Goal: Check status: Check status

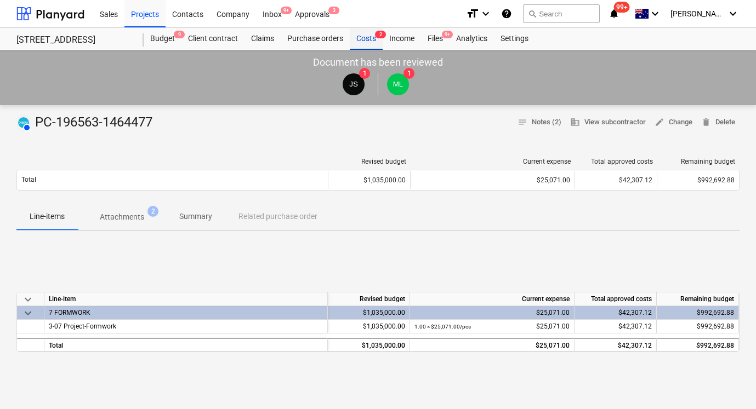
click at [360, 41] on div "Costs 2" at bounding box center [366, 39] width 33 height 22
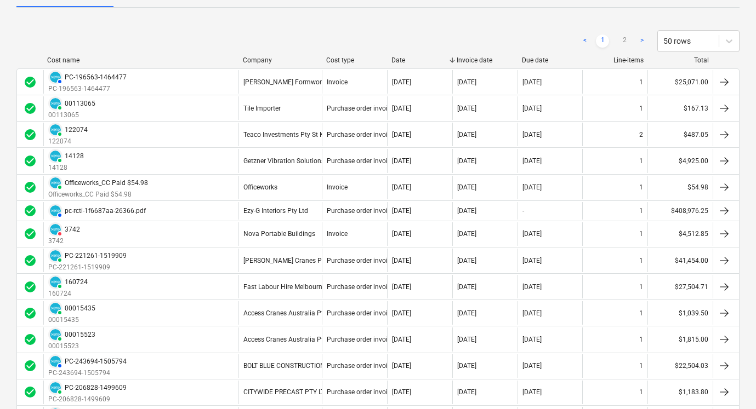
scroll to position [26, 0]
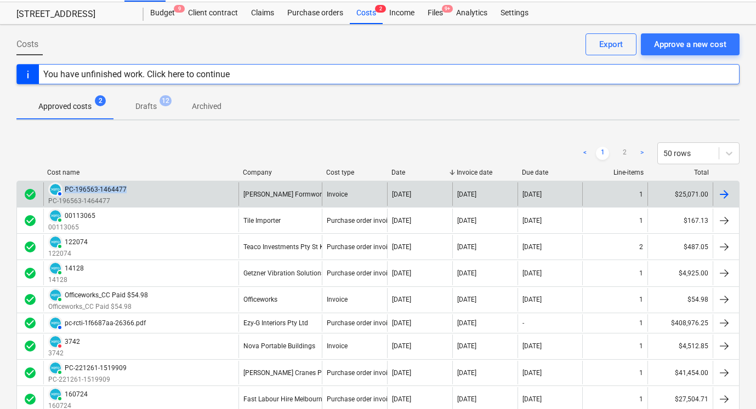
drag, startPoint x: 163, startPoint y: 189, endPoint x: 65, endPoint y: 191, distance: 97.5
click at [65, 191] on div "AUTHORISED PC-196563-1464477 PC-196563-1464477" at bounding box center [140, 194] width 195 height 24
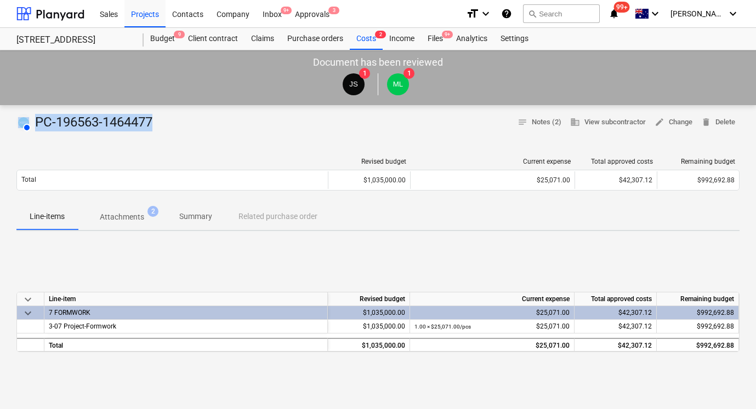
drag, startPoint x: 189, startPoint y: 124, endPoint x: 32, endPoint y: 122, distance: 156.7
click at [32, 122] on div "AUTHORISED PC-196563-1464477 notes Notes (2) business View subcontractor edit C…" at bounding box center [377, 123] width 723 height 18
copy div "AUTHORISED PC-196563-1464477"
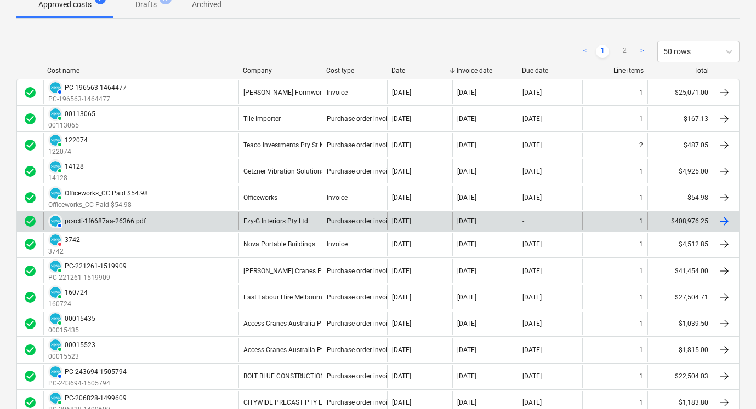
scroll to position [380, 0]
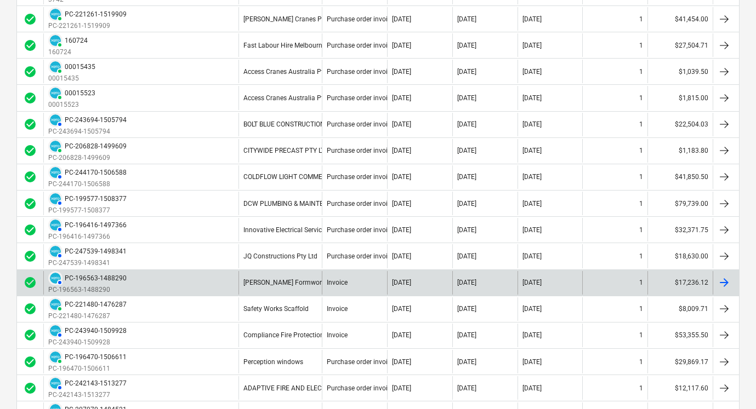
click at [123, 280] on div "PC-196563-1488290" at bounding box center [96, 278] width 62 height 8
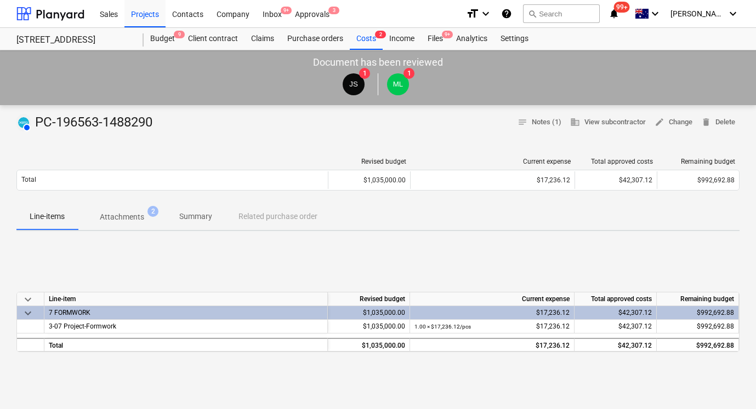
click at [131, 70] on div "JS 1 ML 1" at bounding box center [377, 84] width 745 height 31
drag, startPoint x: 161, startPoint y: 123, endPoint x: 37, endPoint y: 127, distance: 123.9
click at [37, 127] on div "AUTHORISED PC-196563-1488290 notes Notes (1) business View subcontractor edit C…" at bounding box center [377, 123] width 723 height 18
copy div "PC-196563-1488290"
click at [305, 15] on div "Approvals 3" at bounding box center [312, 13] width 48 height 28
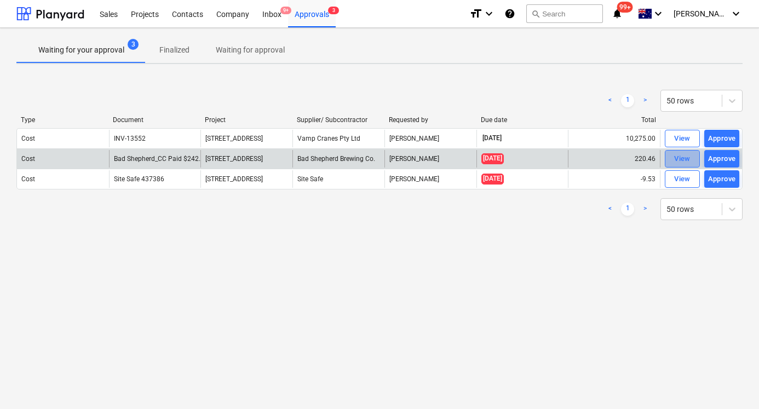
click at [675, 159] on div "View" at bounding box center [682, 159] width 16 height 13
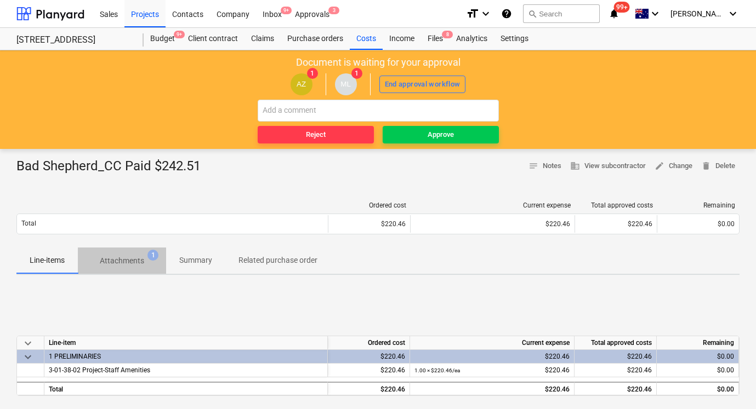
click at [124, 260] on p "Attachments" at bounding box center [122, 261] width 44 height 12
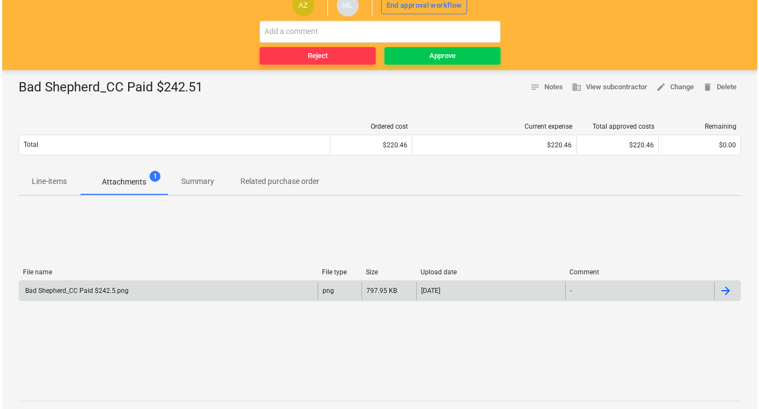
scroll to position [81, 0]
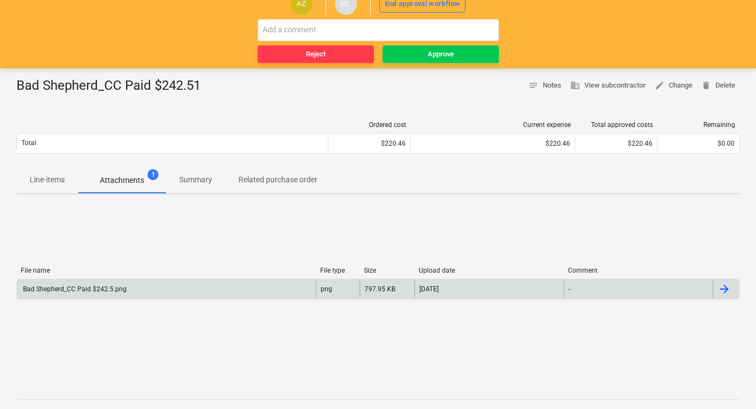
click at [166, 293] on div "Bad Shepherd_CC Paid $242.5.png" at bounding box center [166, 290] width 299 height 18
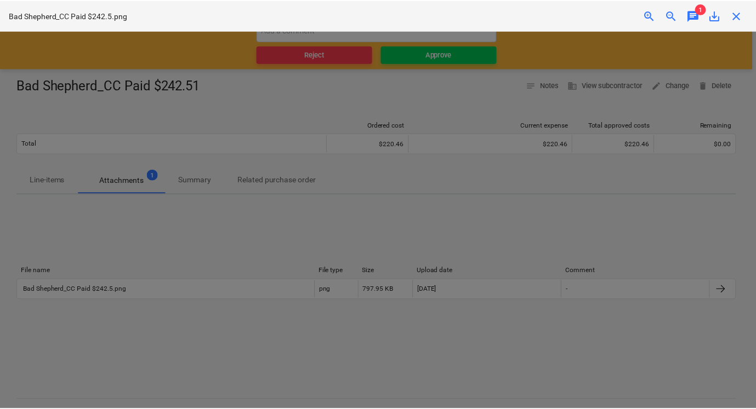
scroll to position [26, 0]
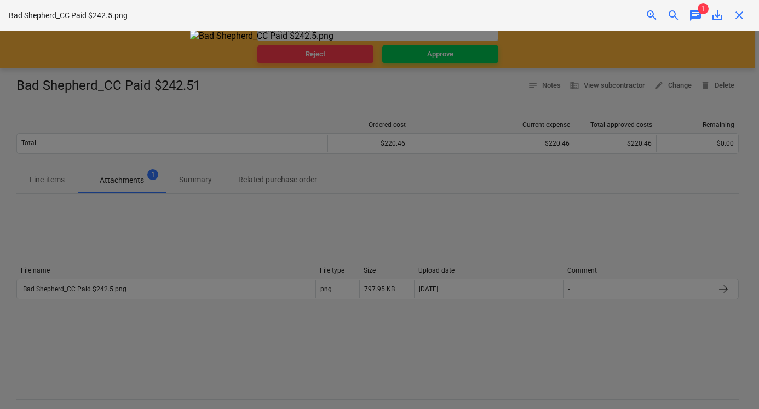
click at [116, 284] on div at bounding box center [379, 220] width 759 height 379
click at [117, 283] on div at bounding box center [379, 220] width 759 height 379
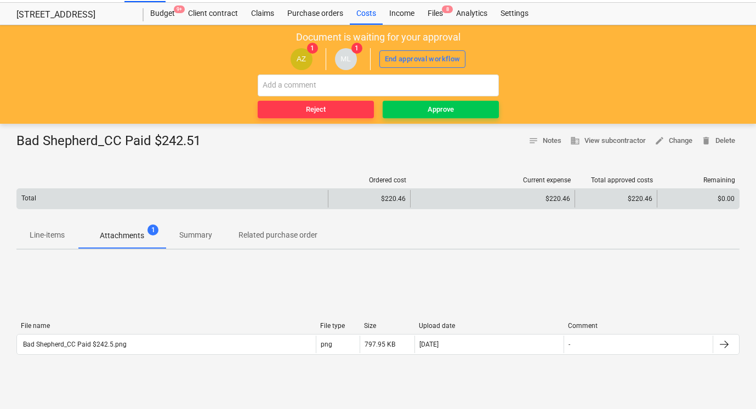
scroll to position [14, 0]
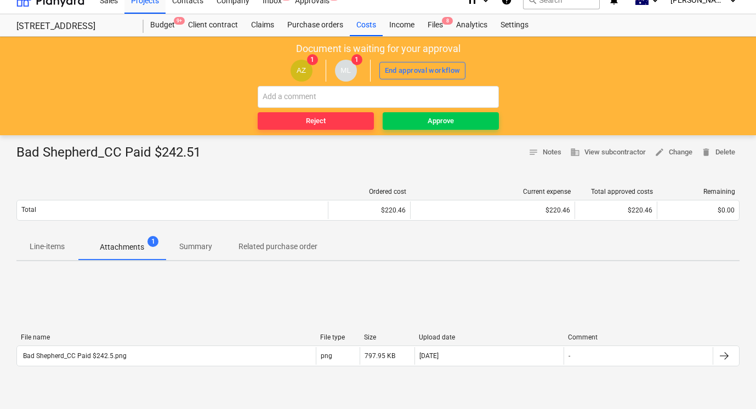
click at [49, 245] on p "Line-items" at bounding box center [47, 247] width 35 height 12
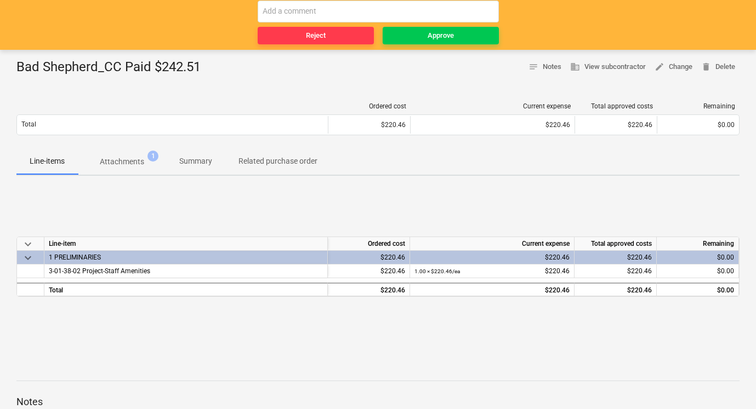
scroll to position [104, 0]
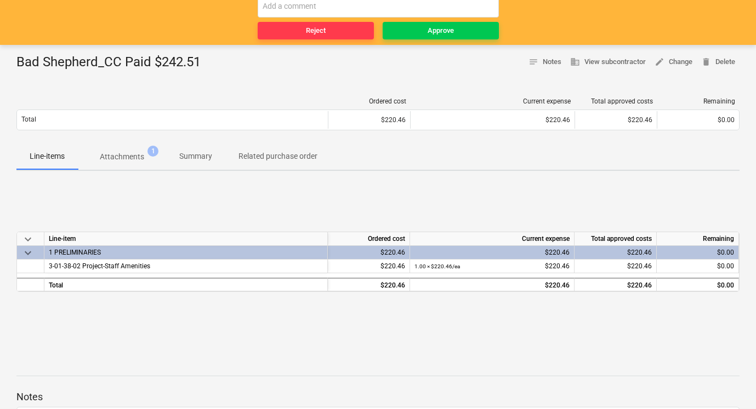
click at [277, 156] on p "Related purchase order" at bounding box center [277, 157] width 79 height 12
